Goal: Task Accomplishment & Management: Manage account settings

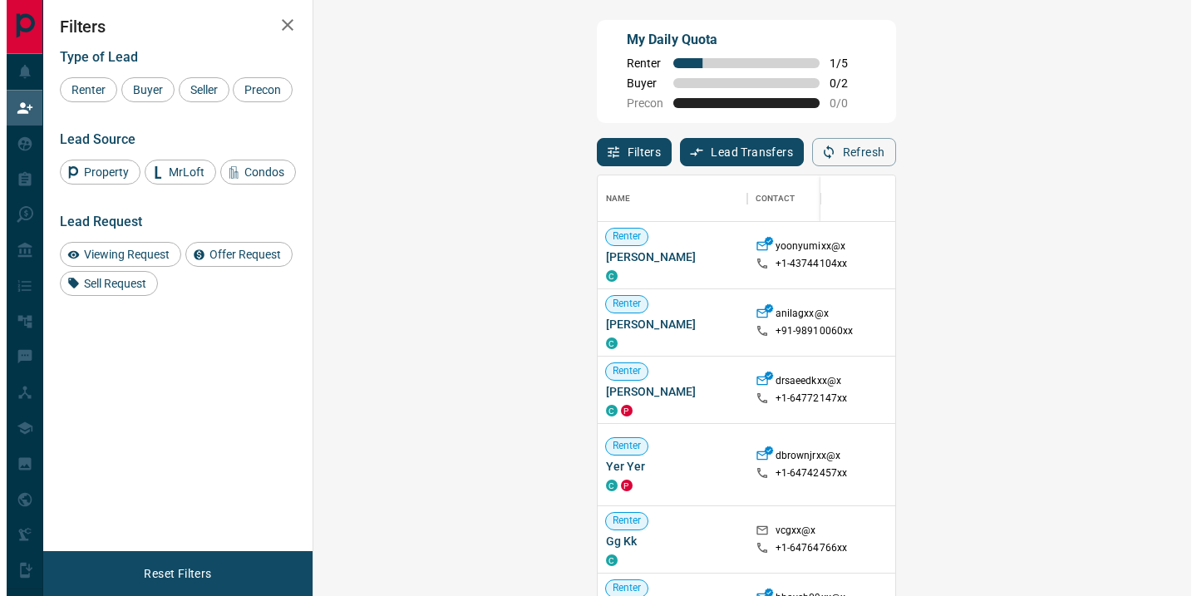
scroll to position [437, 830]
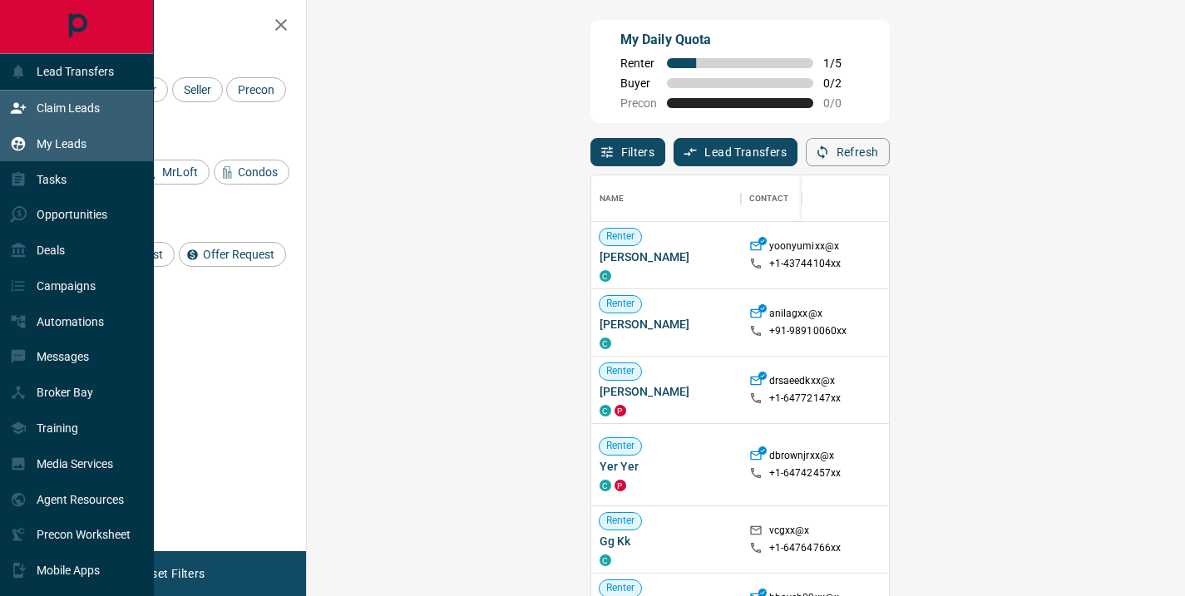
click at [75, 137] on p "My Leads" at bounding box center [62, 143] width 50 height 13
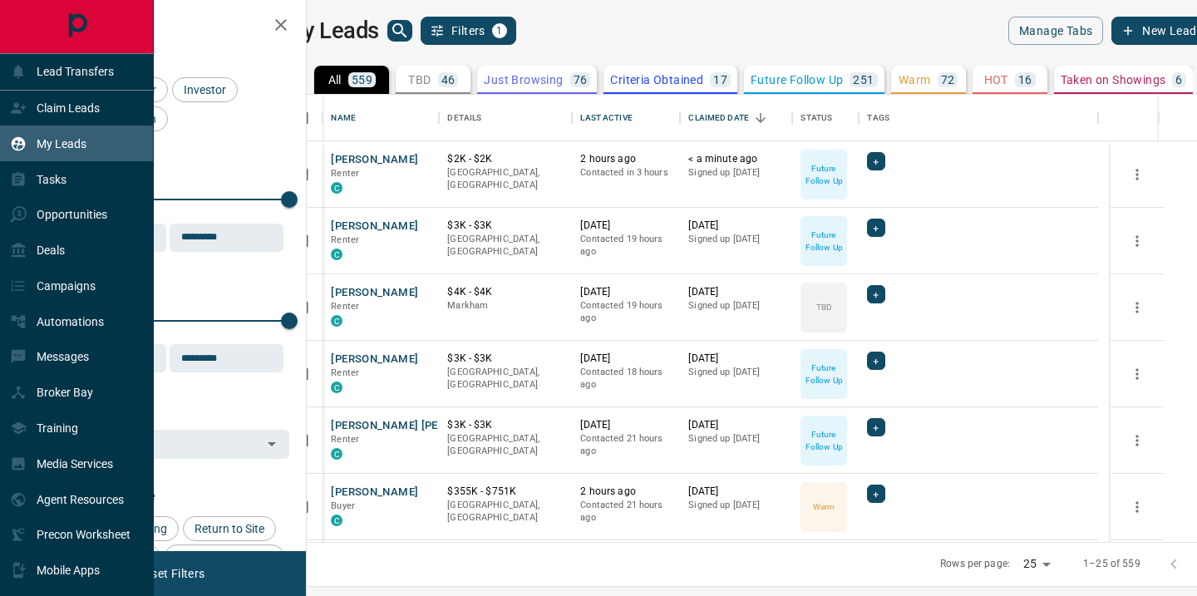
scroll to position [435, 871]
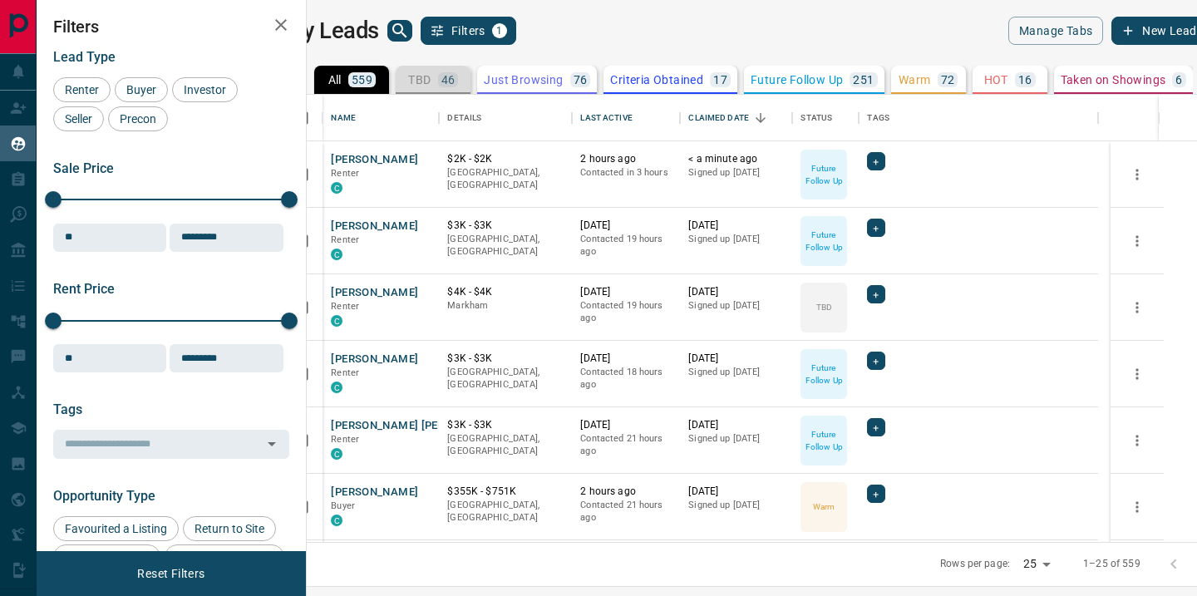
click at [431, 81] on p "TBD" at bounding box center [419, 80] width 22 height 12
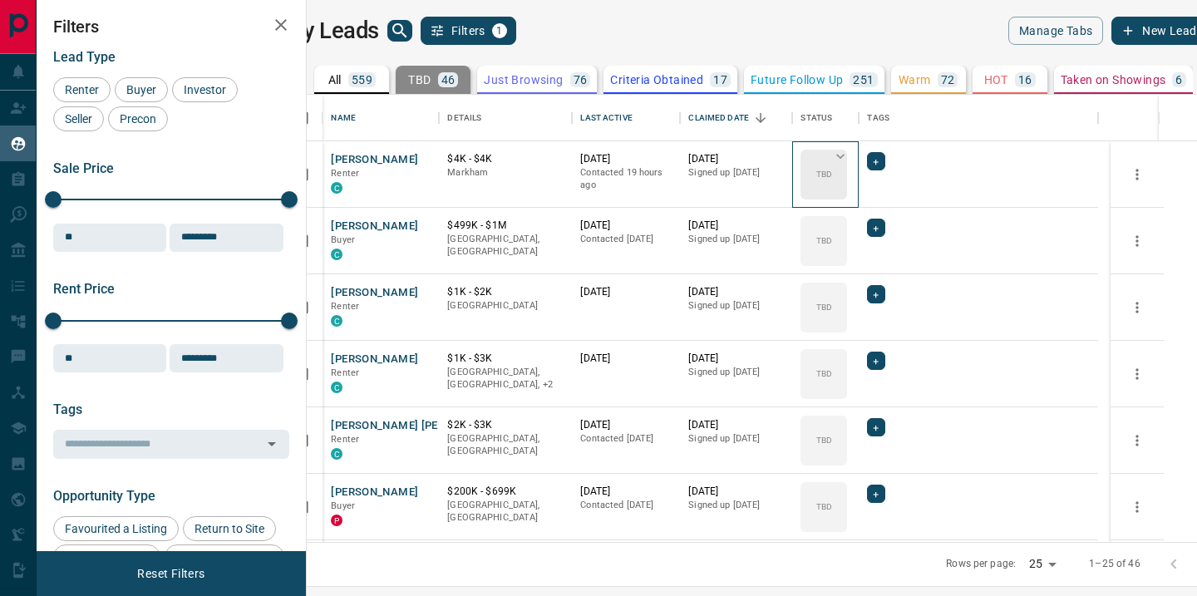
click at [847, 174] on div "TBD" at bounding box center [824, 175] width 47 height 50
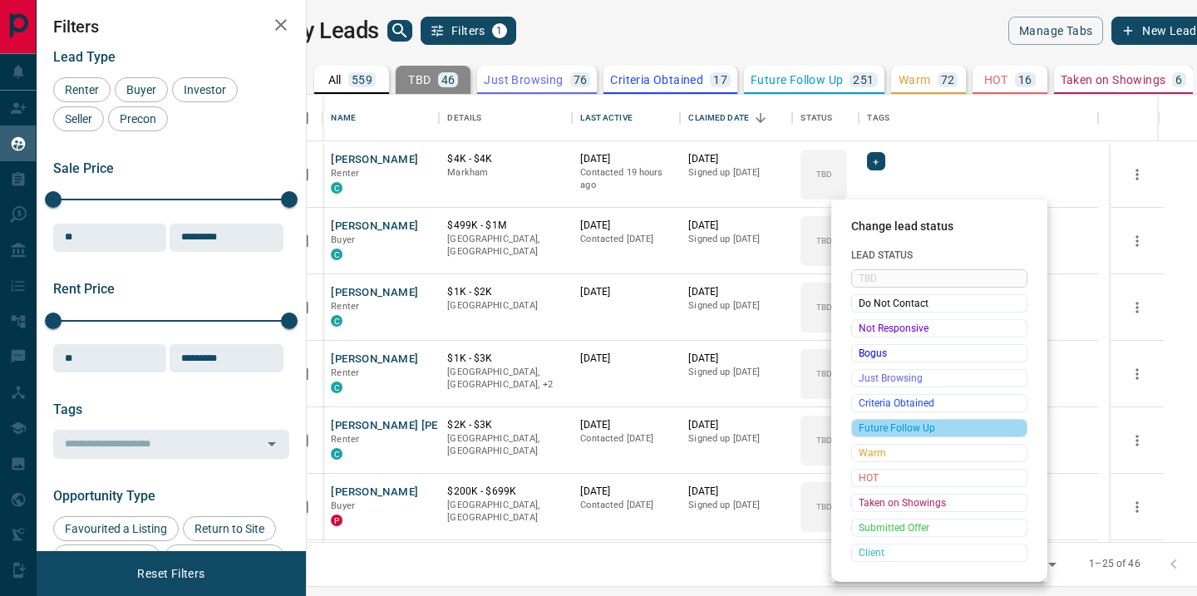
click at [896, 431] on span "Future Follow Up" at bounding box center [939, 428] width 161 height 17
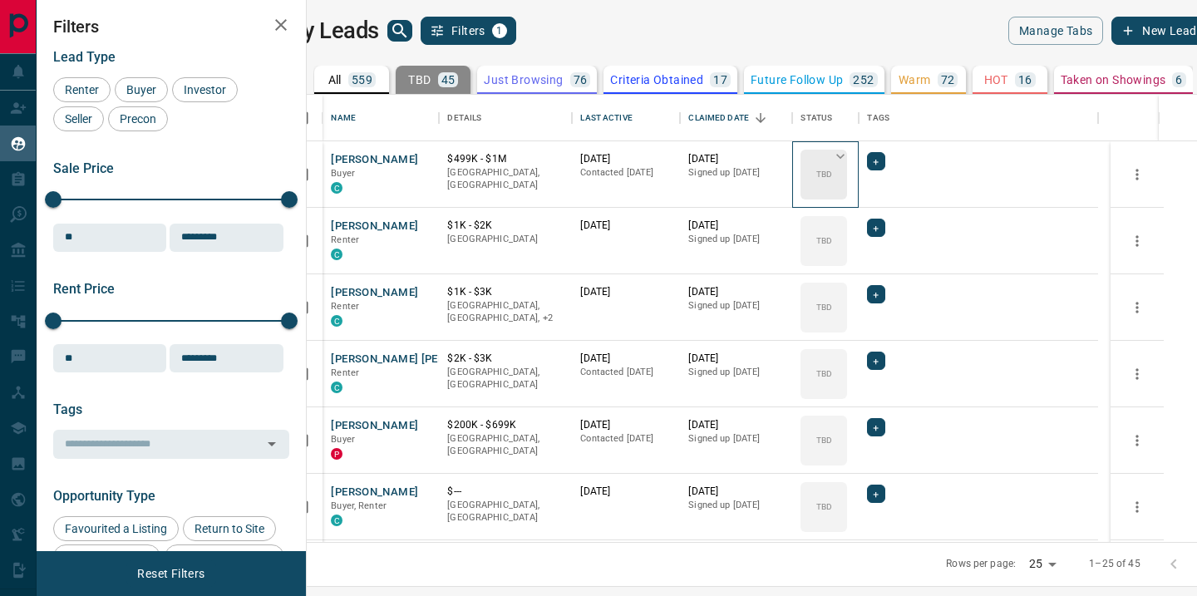
click at [847, 177] on div "TBD" at bounding box center [824, 175] width 47 height 50
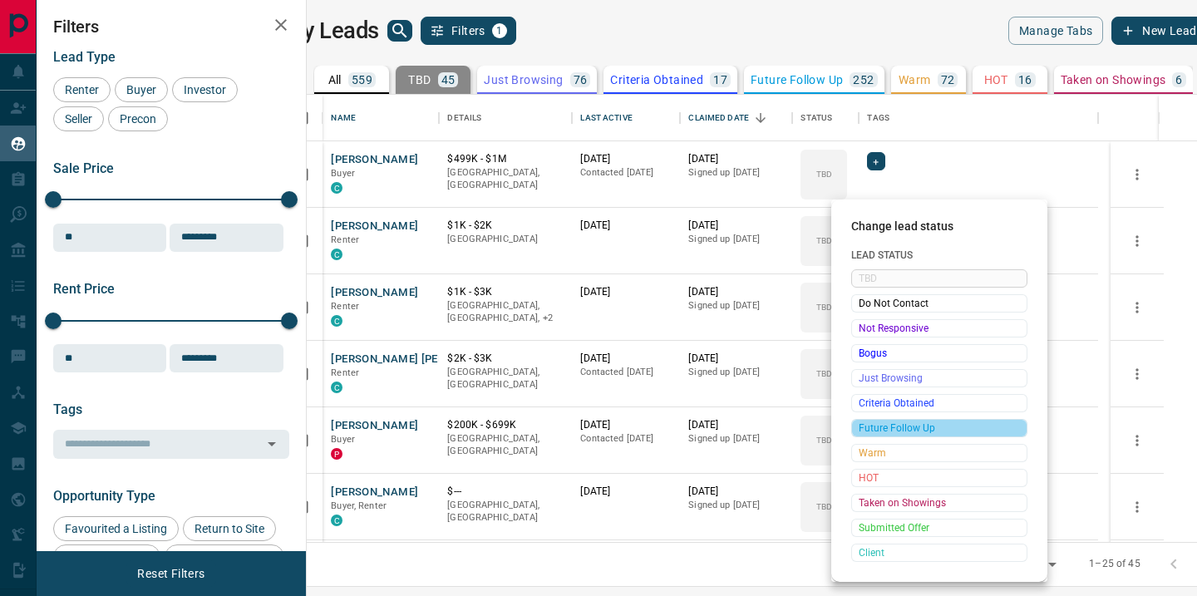
click at [880, 429] on span "Future Follow Up" at bounding box center [939, 428] width 161 height 17
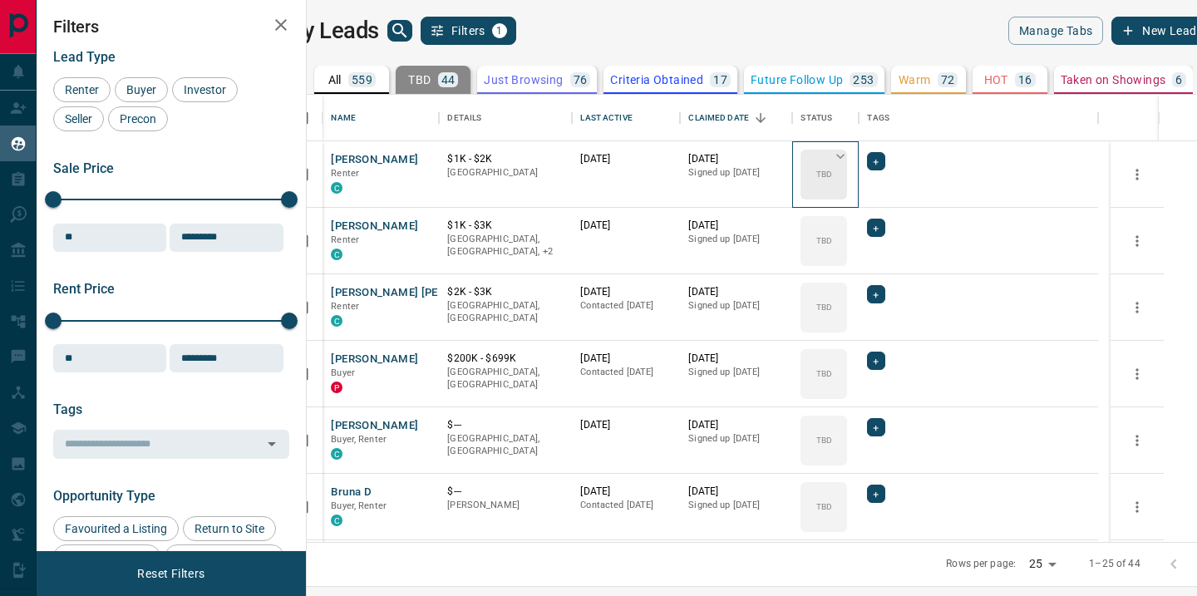
click at [847, 183] on div "TBD" at bounding box center [824, 175] width 47 height 50
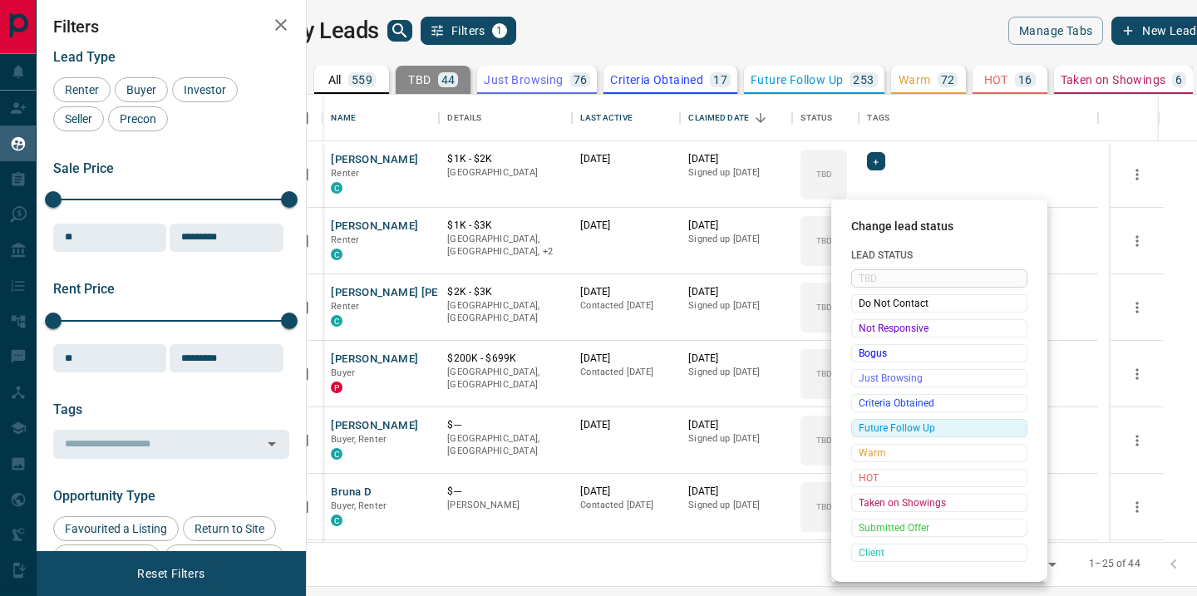
click at [897, 428] on span "Future Follow Up" at bounding box center [939, 428] width 161 height 17
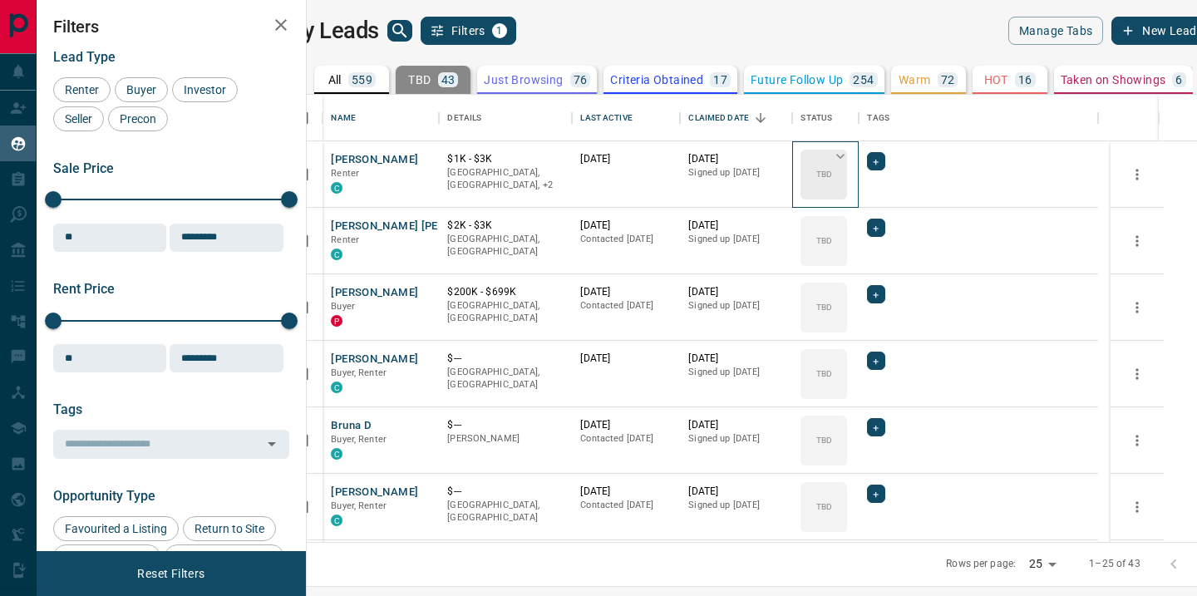
click at [847, 175] on div "TBD" at bounding box center [824, 175] width 47 height 50
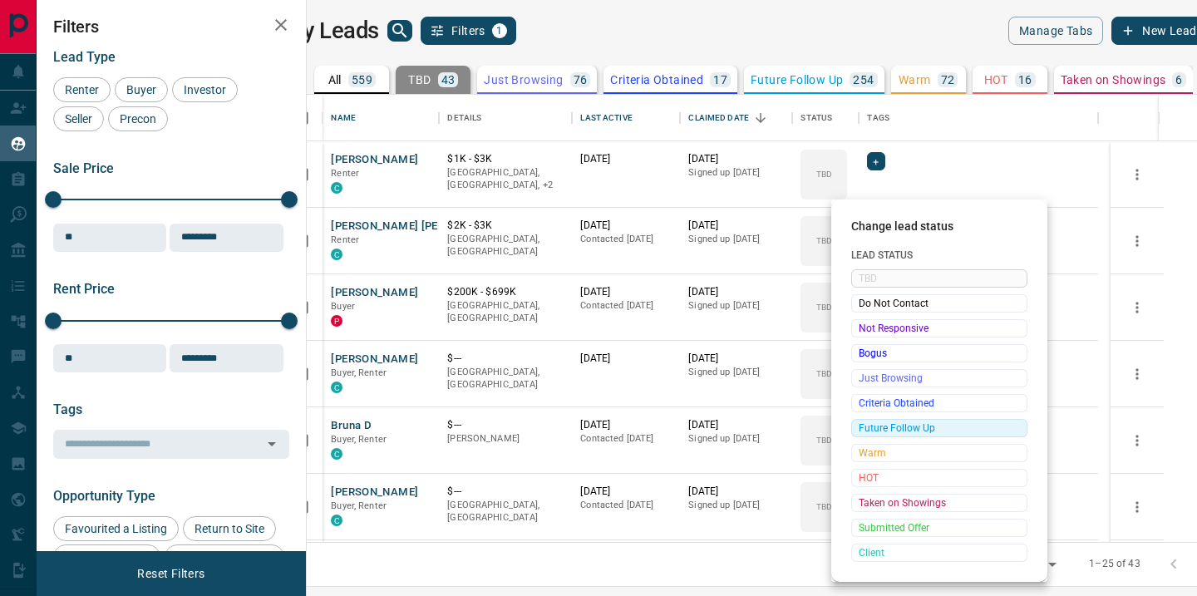
click at [911, 428] on span "Future Follow Up" at bounding box center [939, 428] width 161 height 17
